Goal: Information Seeking & Learning: Compare options

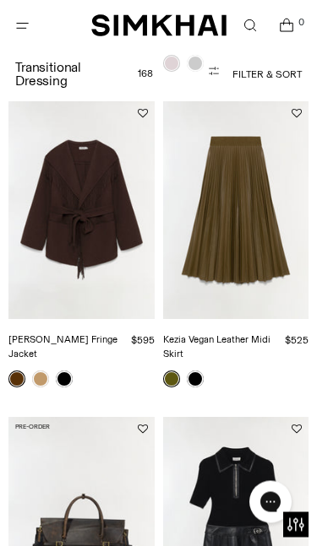
scroll to position [393, 0]
click at [121, 247] on img "Rowen Fringe Jacket" at bounding box center [81, 210] width 146 height 219
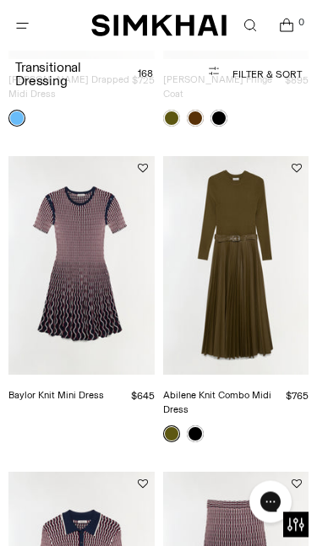
scroll to position [2864, 0]
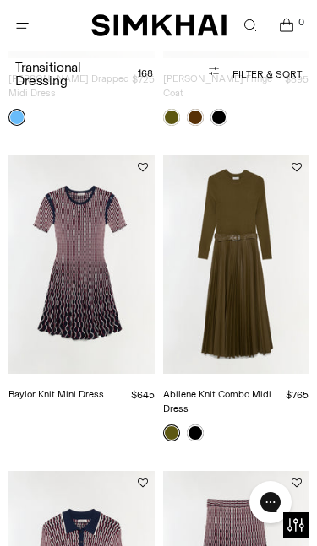
click at [201, 425] on link at bounding box center [195, 433] width 17 height 17
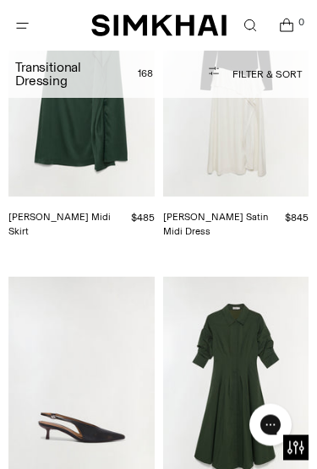
scroll to position [7730, 0]
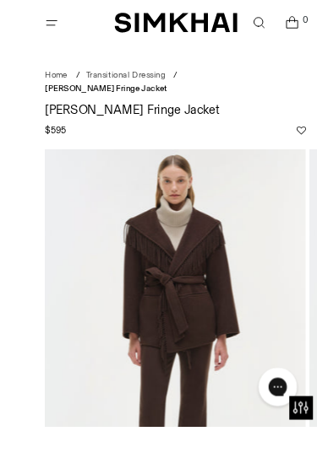
scroll to position [61, 0]
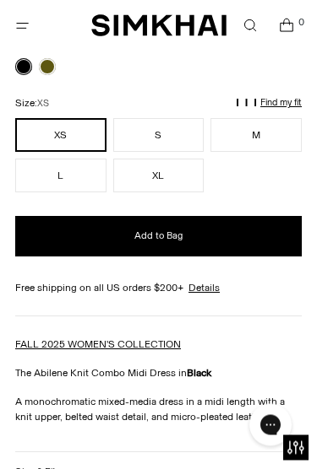
scroll to position [597, 0]
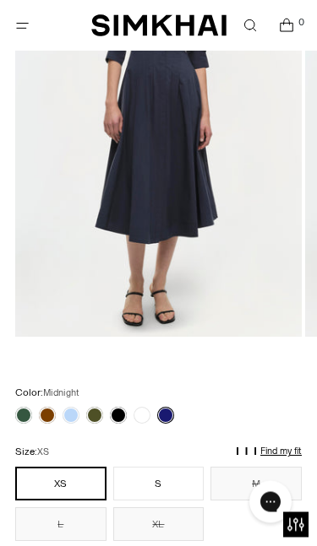
scroll to position [276, 0]
click at [30, 420] on link at bounding box center [23, 415] width 17 height 17
